Goal: Task Accomplishment & Management: Use online tool/utility

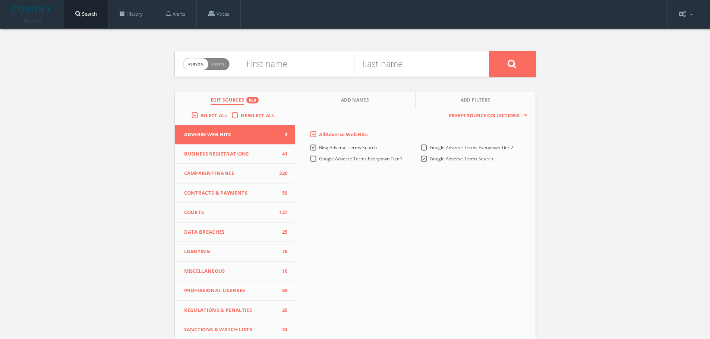
click at [211, 114] on span "Select All" at bounding box center [213, 115] width 27 height 7
click at [0, 0] on input "Select All" at bounding box center [0, 0] width 0 height 0
click at [211, 114] on span "Select All" at bounding box center [213, 115] width 27 height 7
click at [0, 0] on input "Select All" at bounding box center [0, 0] width 0 height 0
